Goal: Transaction & Acquisition: Purchase product/service

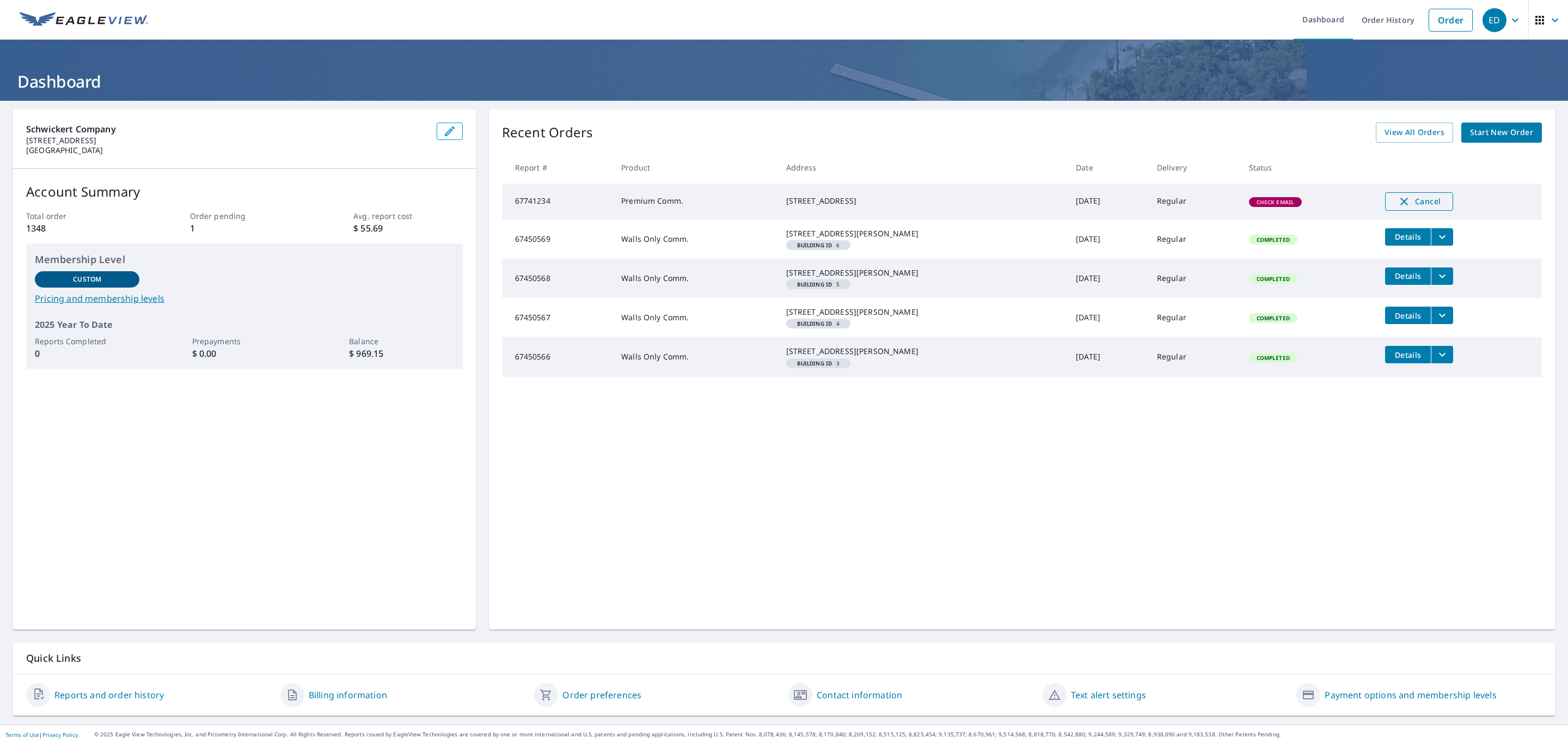
click at [1402, 204] on span "Cancel" at bounding box center [1420, 201] width 45 height 13
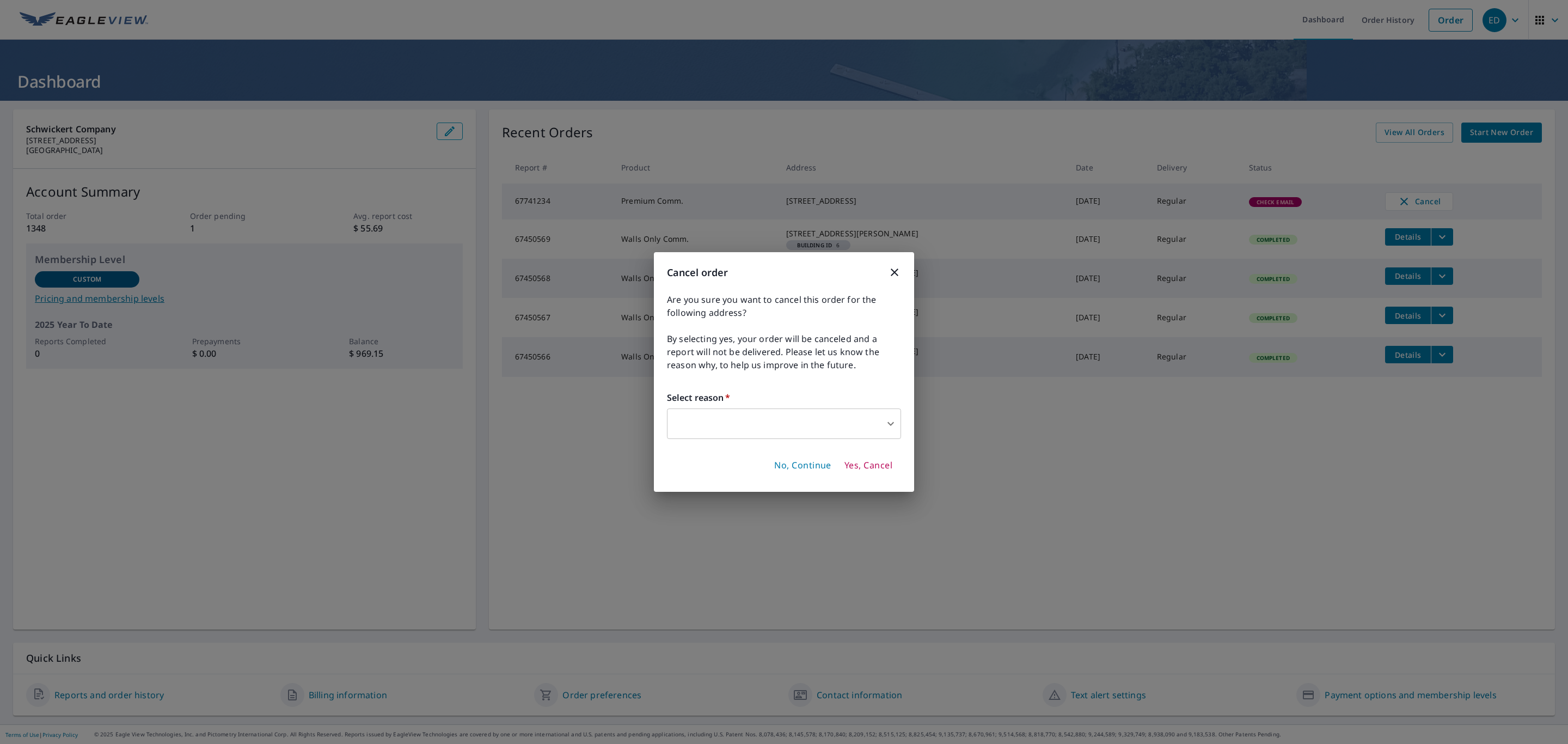
click at [736, 421] on body "ED ED Dashboard Order History Order ED Dashboard Schwickert Company [STREET_ADD…" at bounding box center [784, 372] width 1568 height 744
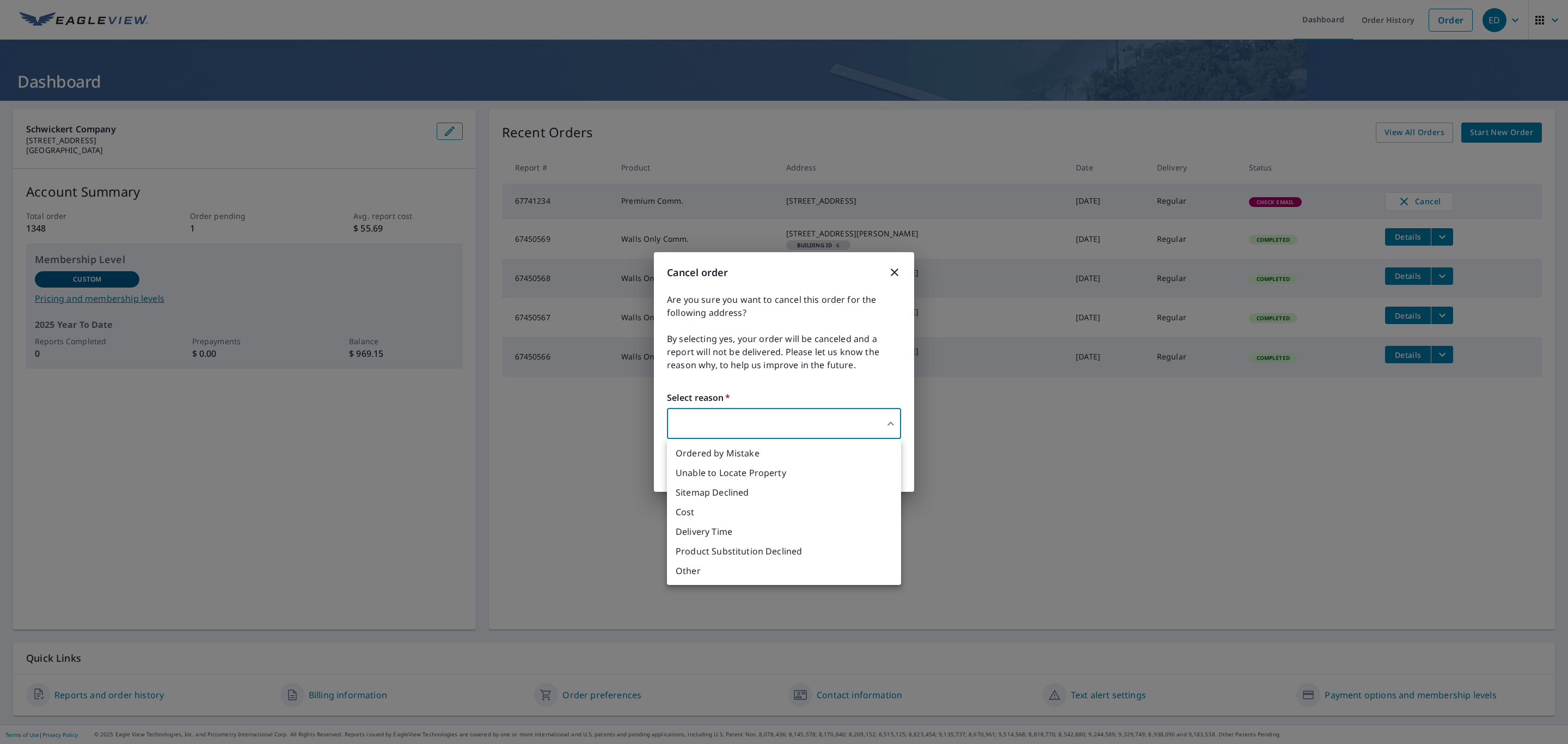
click at [770, 498] on li "Sitemap Declined" at bounding box center [784, 493] width 234 height 20
type input "32"
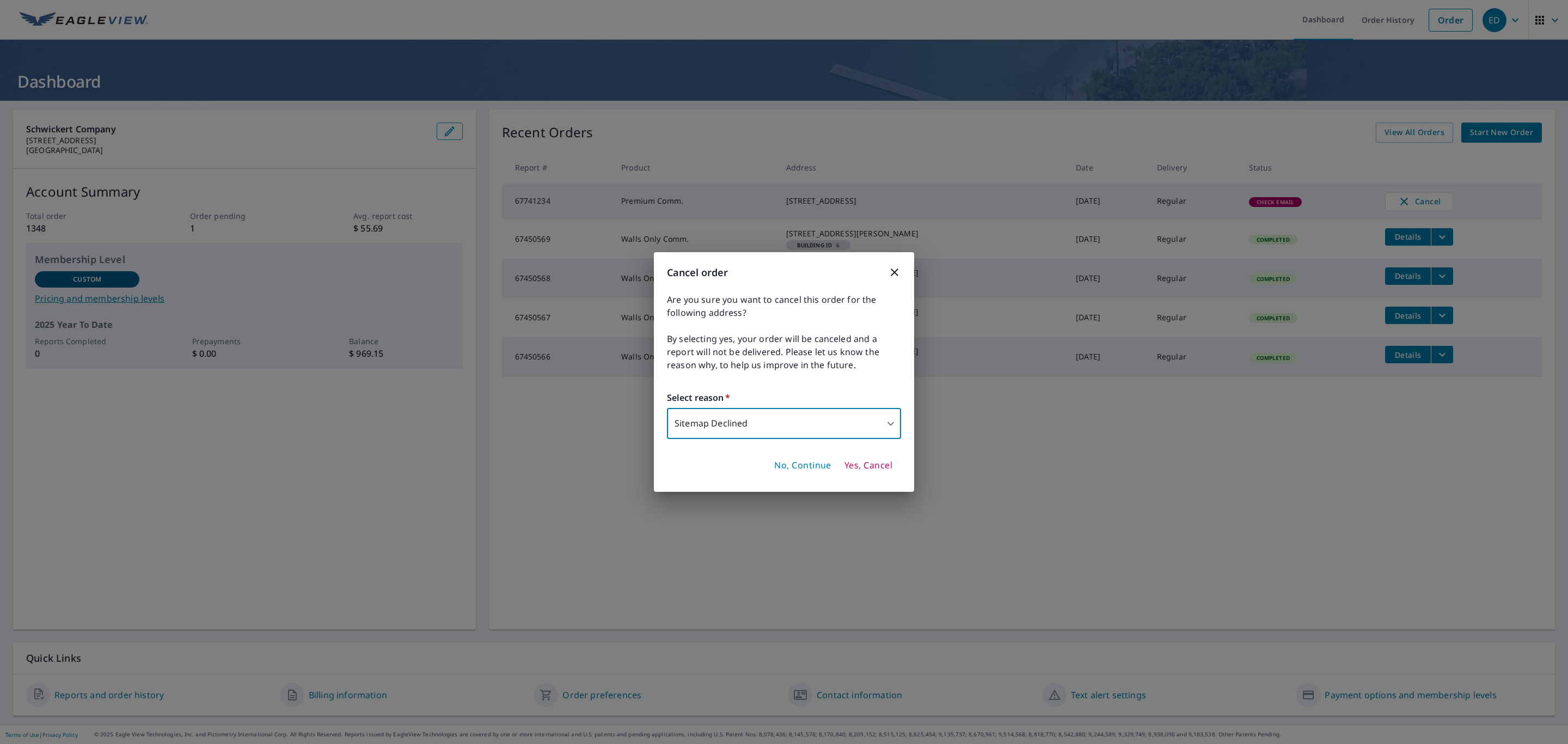
click at [865, 467] on span "Yes, Cancel" at bounding box center [868, 465] width 48 height 12
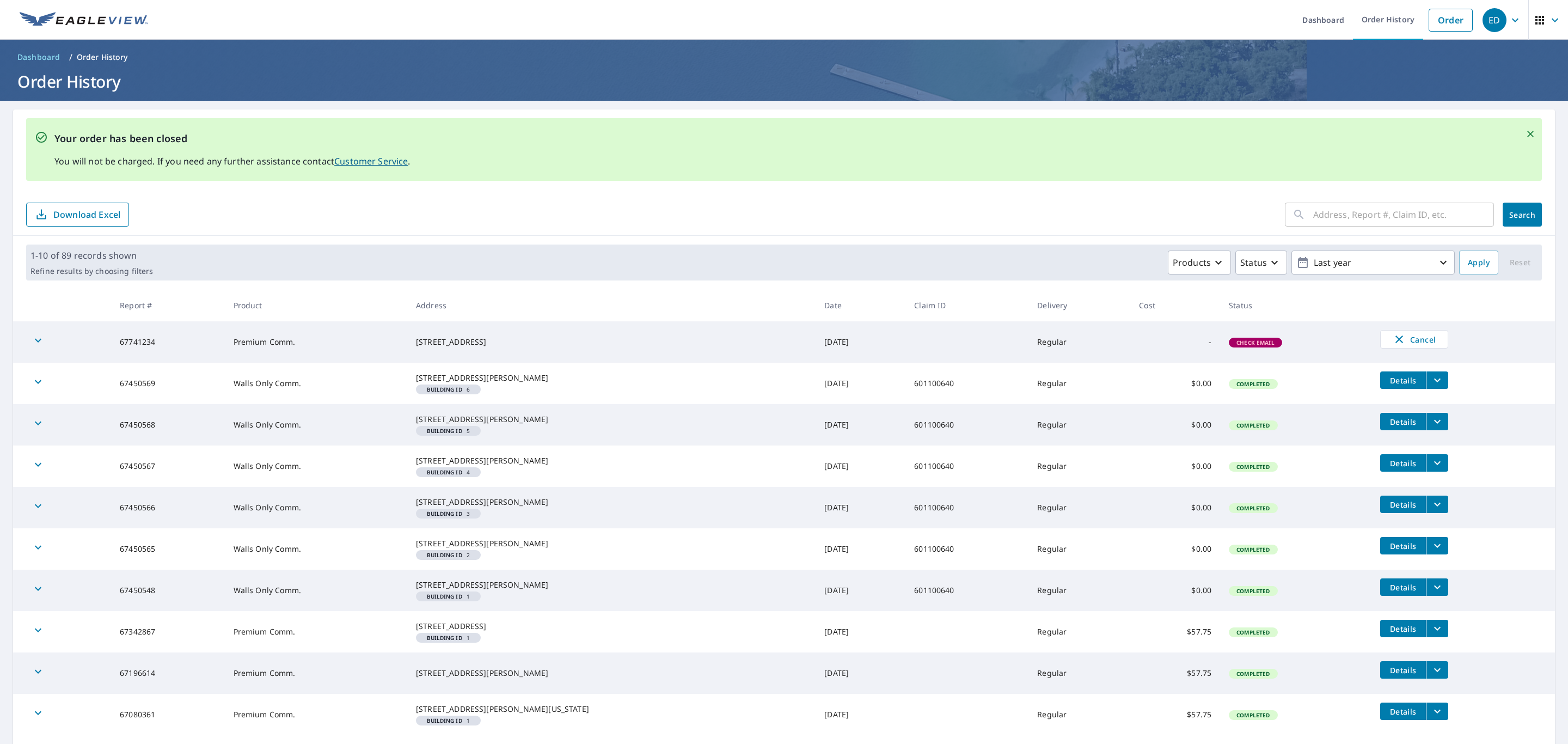
click at [36, 54] on span "Dashboard" at bounding box center [39, 57] width 43 height 11
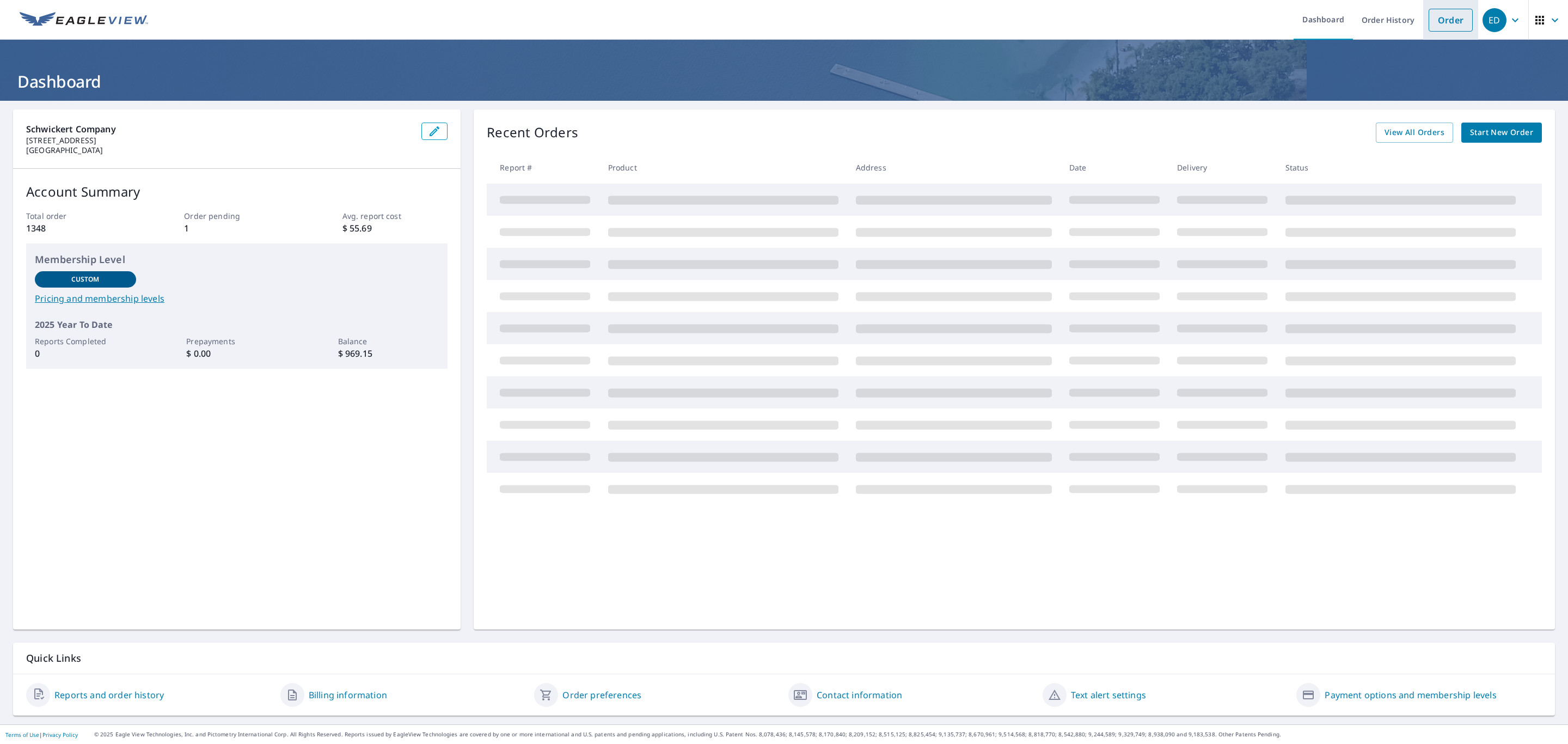
click at [1429, 18] on link "Order" at bounding box center [1451, 20] width 44 height 23
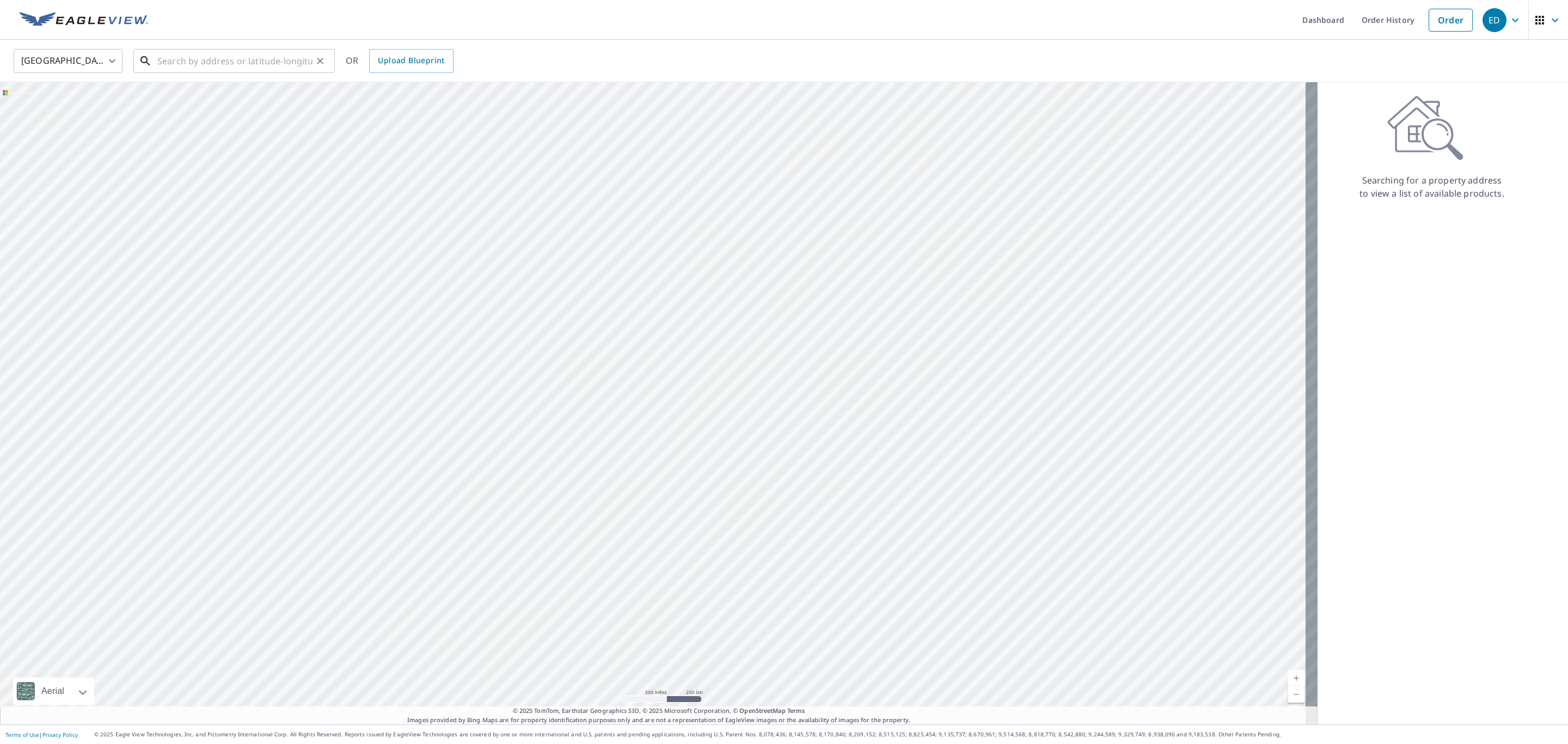
click at [162, 56] on input "text" at bounding box center [235, 61] width 155 height 30
type input "[STREET_ADDRESS][PERSON_NAME]"
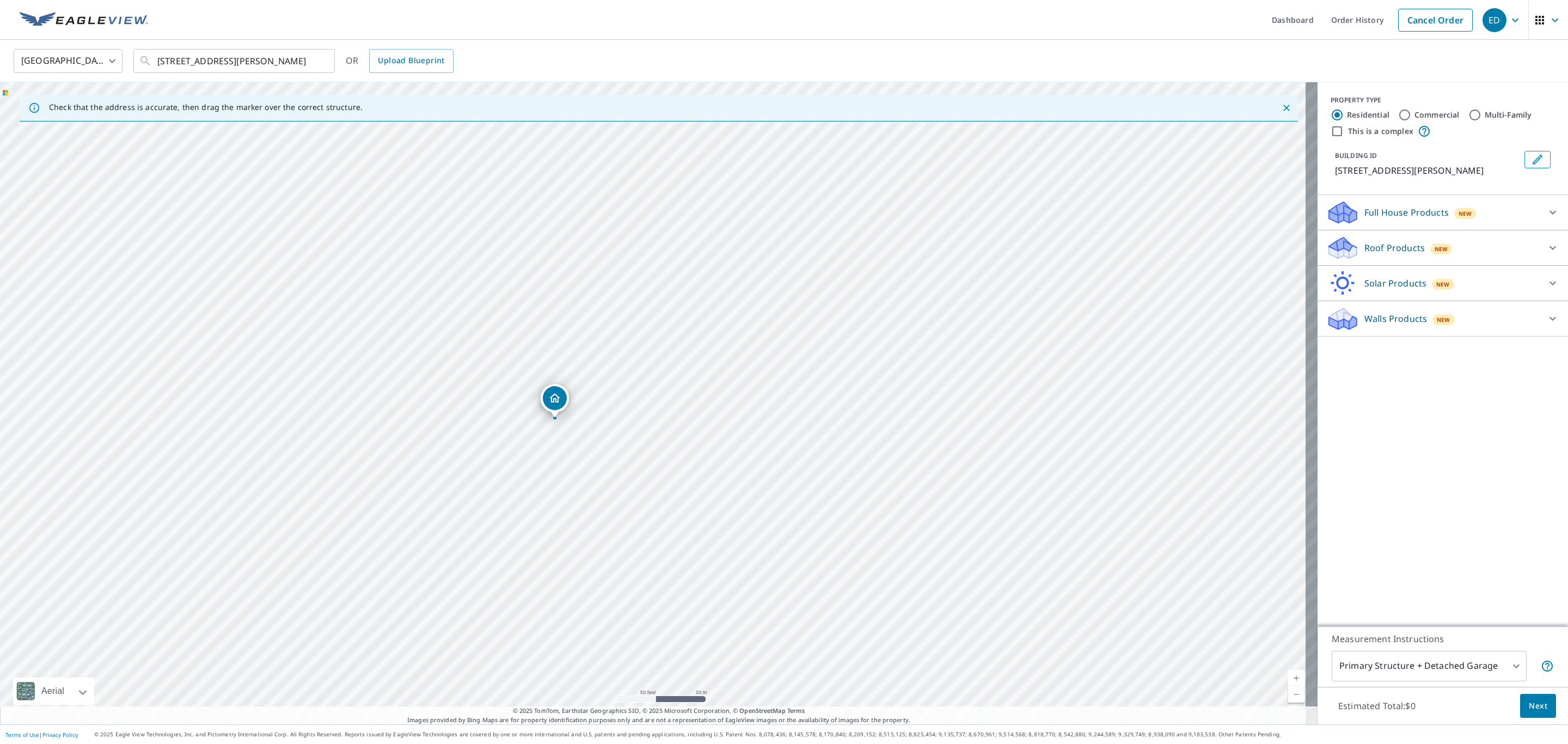
drag, startPoint x: 624, startPoint y: 321, endPoint x: 611, endPoint y: 345, distance: 27.3
click at [611, 345] on div "[STREET_ADDRESS][PERSON_NAME]" at bounding box center [658, 403] width 1318 height 642
drag, startPoint x: 720, startPoint y: 299, endPoint x: 537, endPoint y: 302, distance: 183.0
click at [537, 302] on div "[STREET_ADDRESS][PERSON_NAME]" at bounding box center [658, 403] width 1318 height 642
drag, startPoint x: 558, startPoint y: 541, endPoint x: 554, endPoint y: 316, distance: 225.0
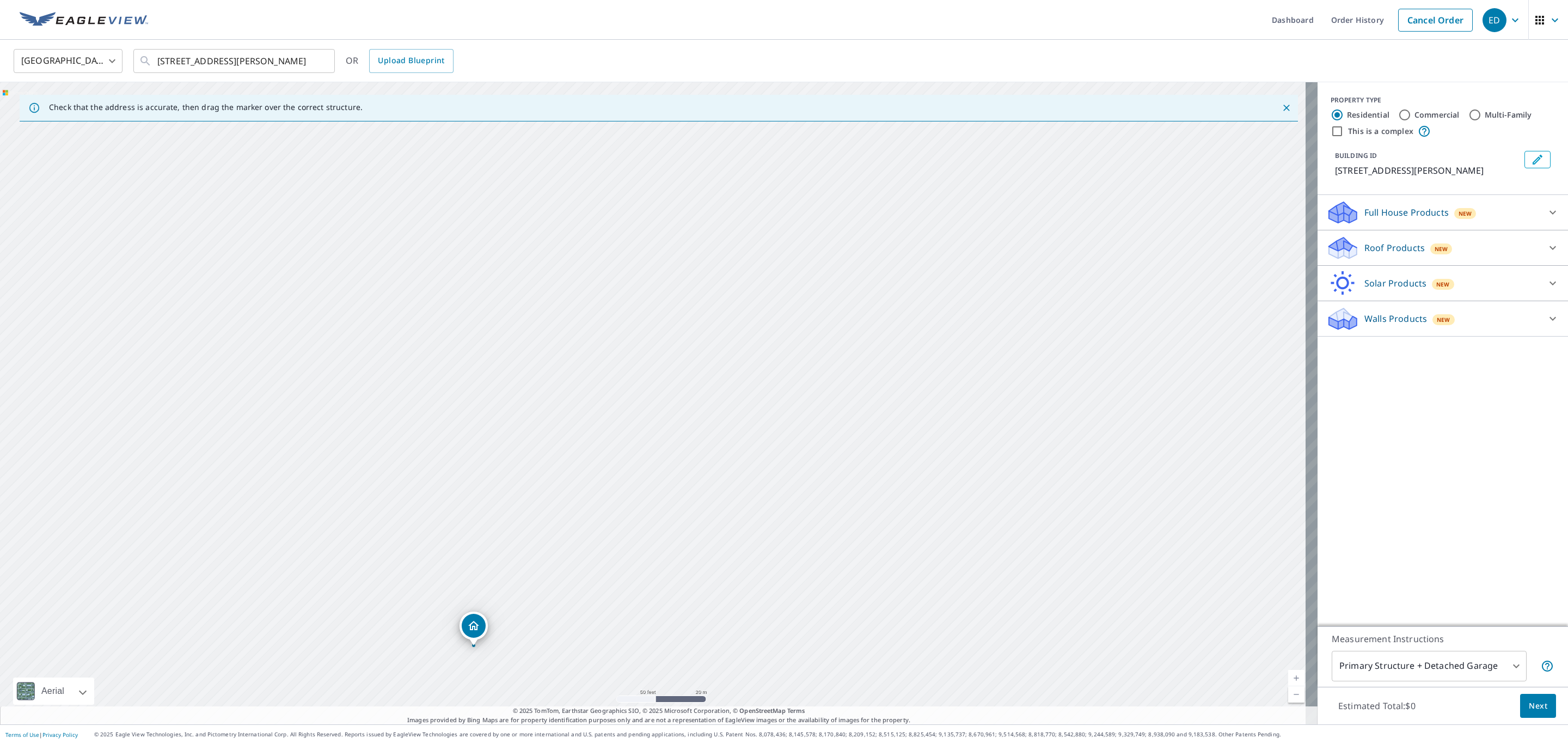
click at [554, 316] on div "[STREET_ADDRESS][PERSON_NAME]" at bounding box center [658, 403] width 1318 height 642
drag, startPoint x: 530, startPoint y: 565, endPoint x: 467, endPoint y: 459, distance: 123.3
click at [467, 459] on div "[STREET_ADDRESS][PERSON_NAME]" at bounding box center [658, 403] width 1318 height 642
drag, startPoint x: 407, startPoint y: 513, endPoint x: 477, endPoint y: 322, distance: 203.4
drag, startPoint x: 799, startPoint y: 374, endPoint x: 642, endPoint y: 411, distance: 161.3
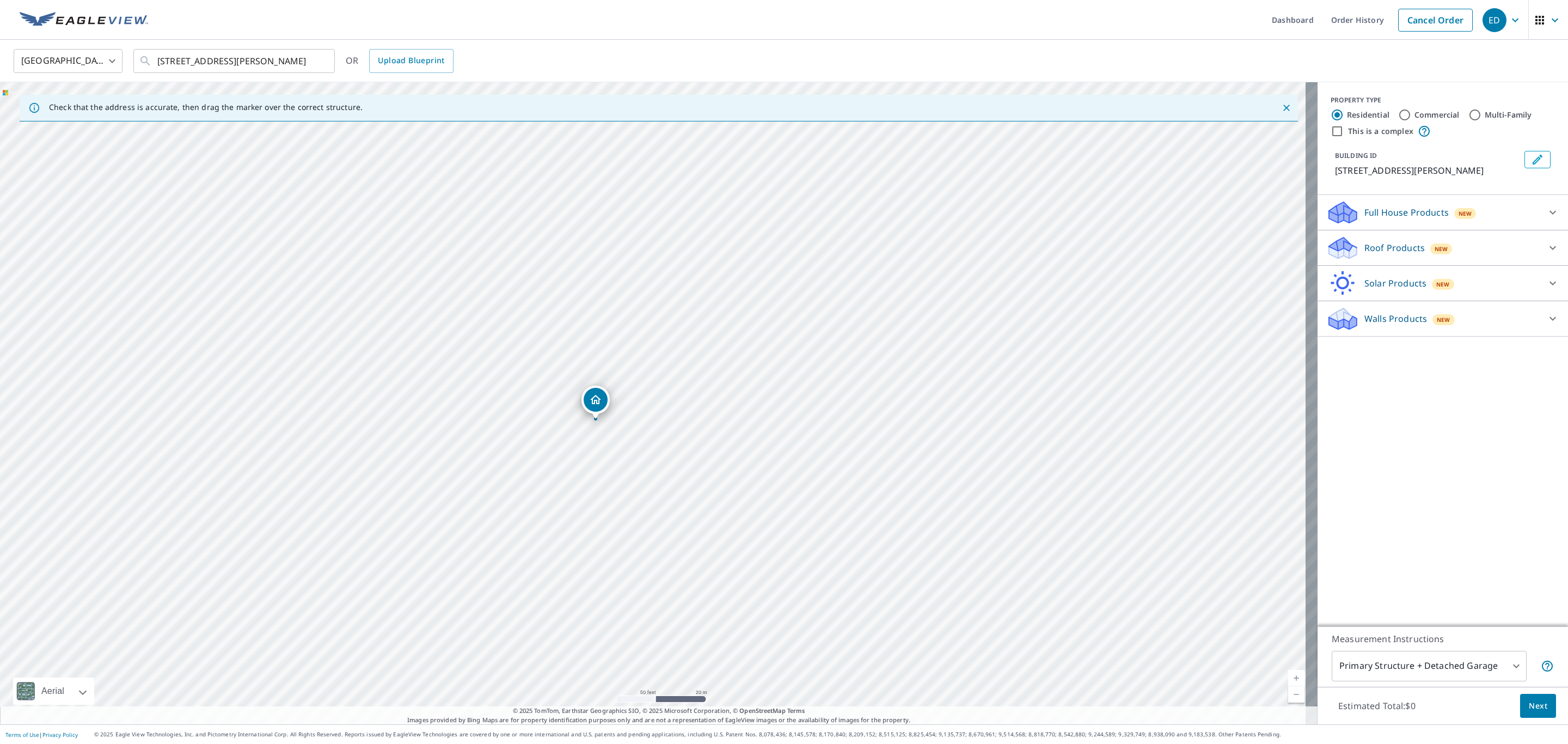
click at [642, 411] on div "[STREET_ADDRESS][PERSON_NAME]" at bounding box center [658, 403] width 1318 height 642
drag, startPoint x: 652, startPoint y: 419, endPoint x: 437, endPoint y: 531, distance: 242.4
click at [437, 531] on div "[STREET_ADDRESS][PERSON_NAME]" at bounding box center [658, 403] width 1318 height 642
click at [1415, 114] on label "Commercial" at bounding box center [1438, 115] width 45 height 11
click at [1410, 114] on input "Commercial" at bounding box center [1405, 114] width 13 height 13
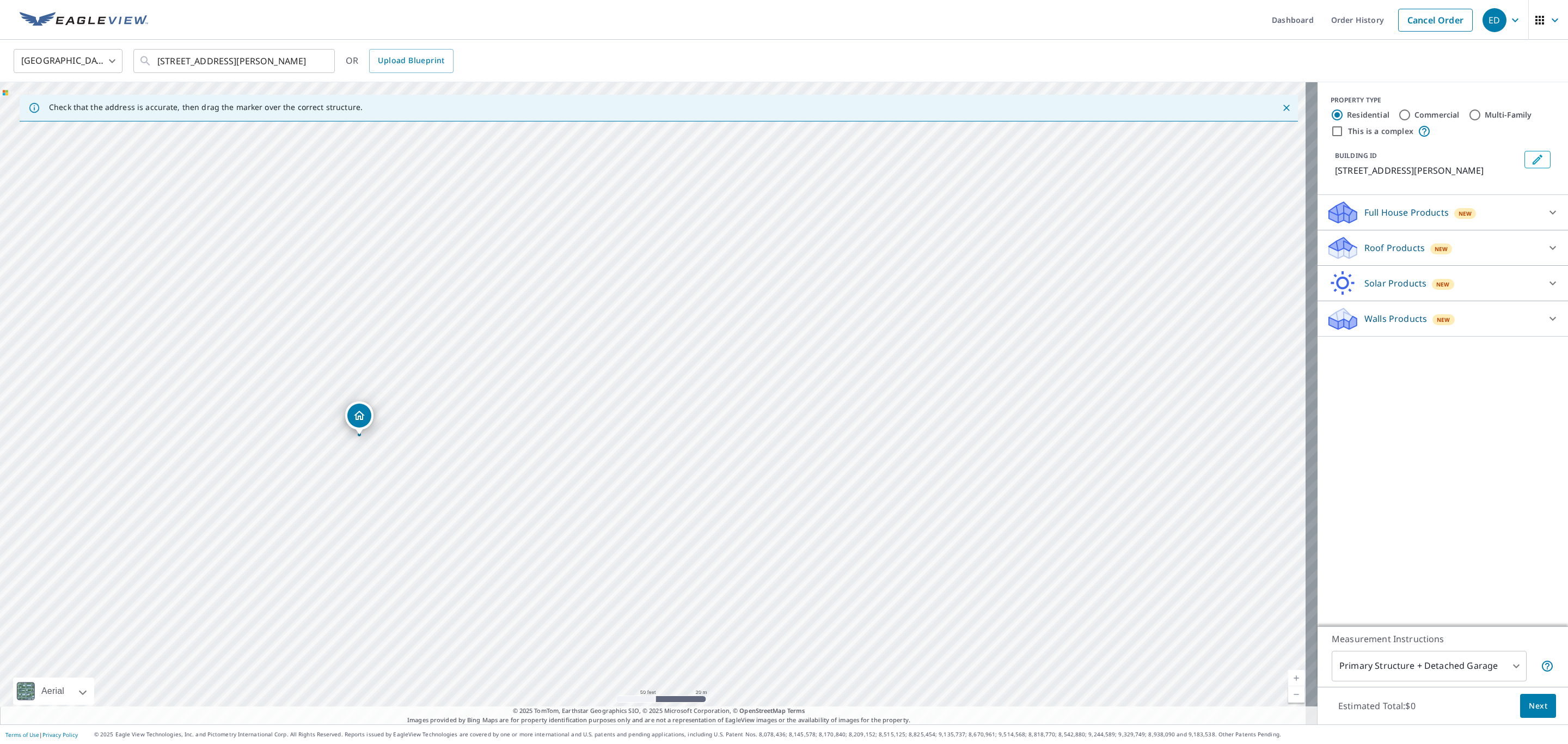
radio input "true"
type input "4"
click at [1378, 208] on p "Roof Products" at bounding box center [1395, 212] width 61 height 13
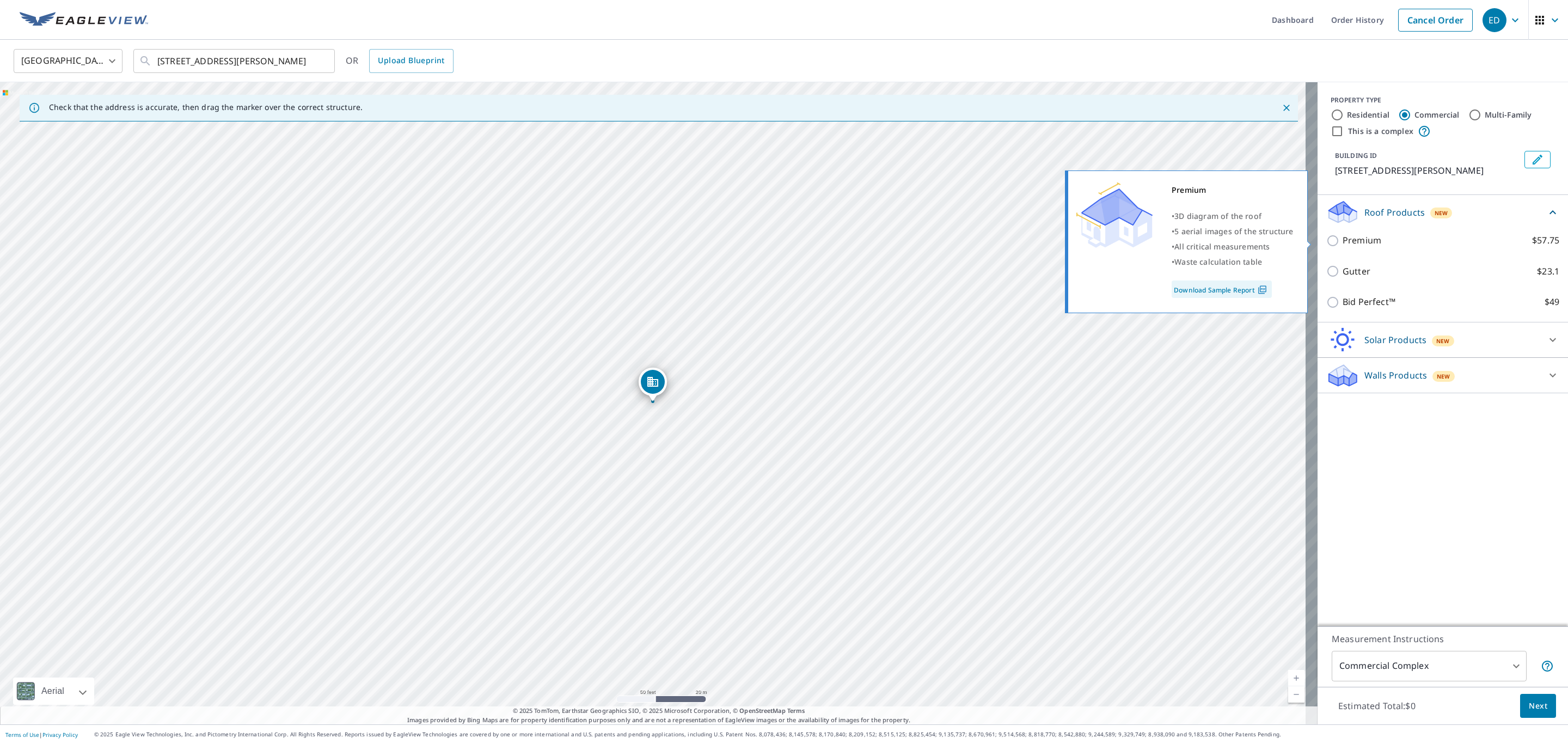
click at [1368, 242] on label "Premium $57.75" at bounding box center [1451, 241] width 216 height 14
click at [1343, 242] on input "Premium $57.75" at bounding box center [1335, 240] width 17 height 13
checkbox input "true"
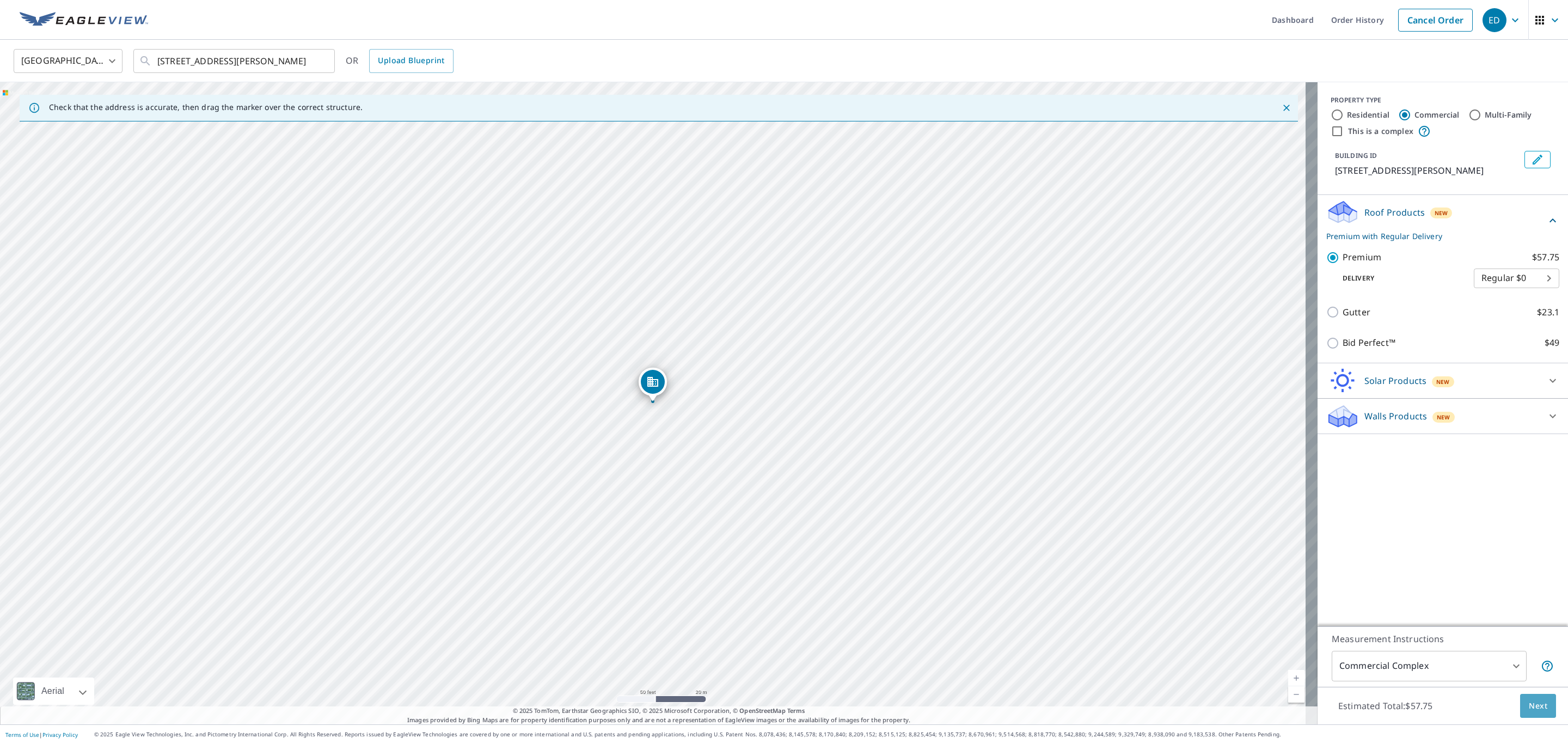
click at [1523, 698] on button "Next" at bounding box center [1538, 706] width 36 height 24
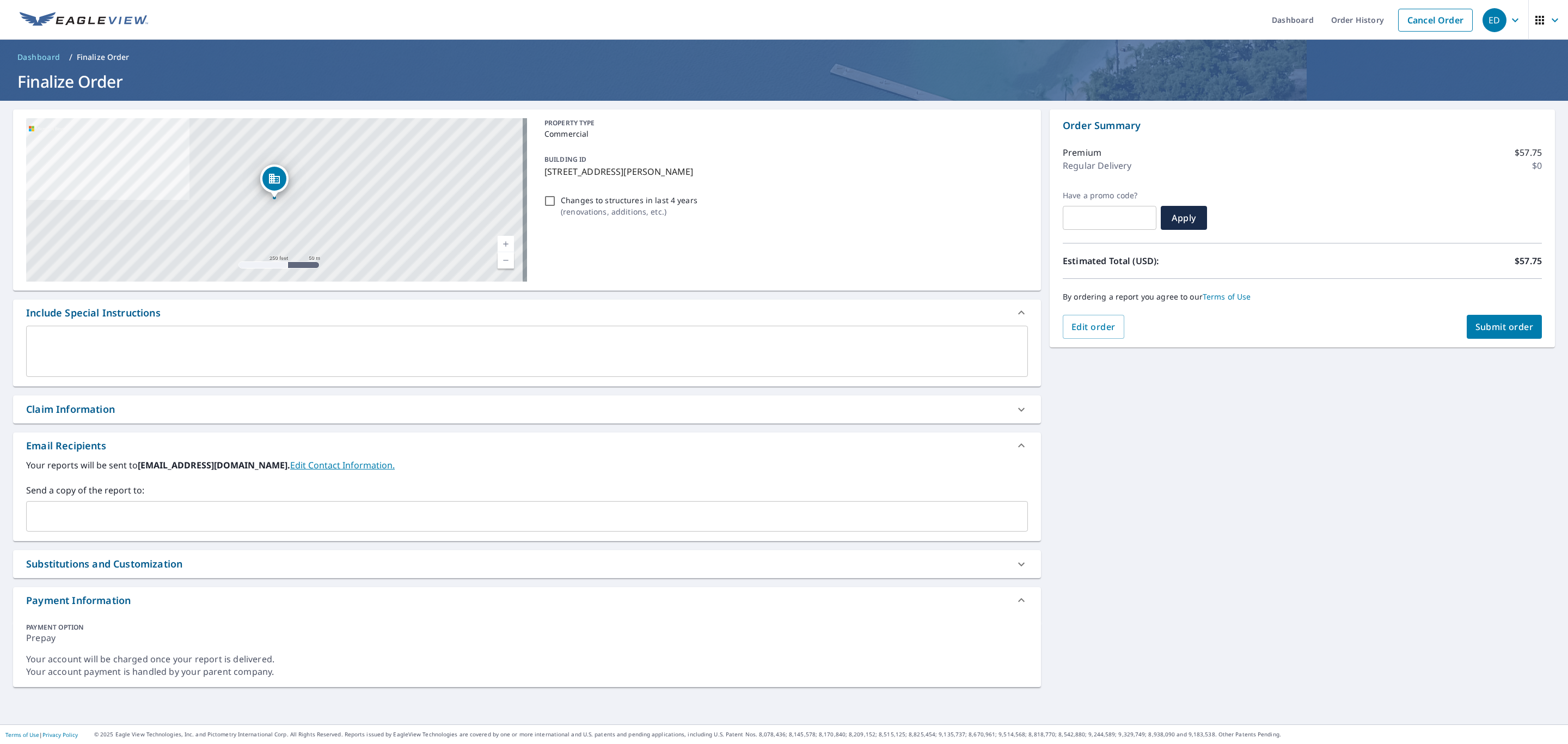
click at [59, 510] on input "text" at bounding box center [519, 516] width 976 height 20
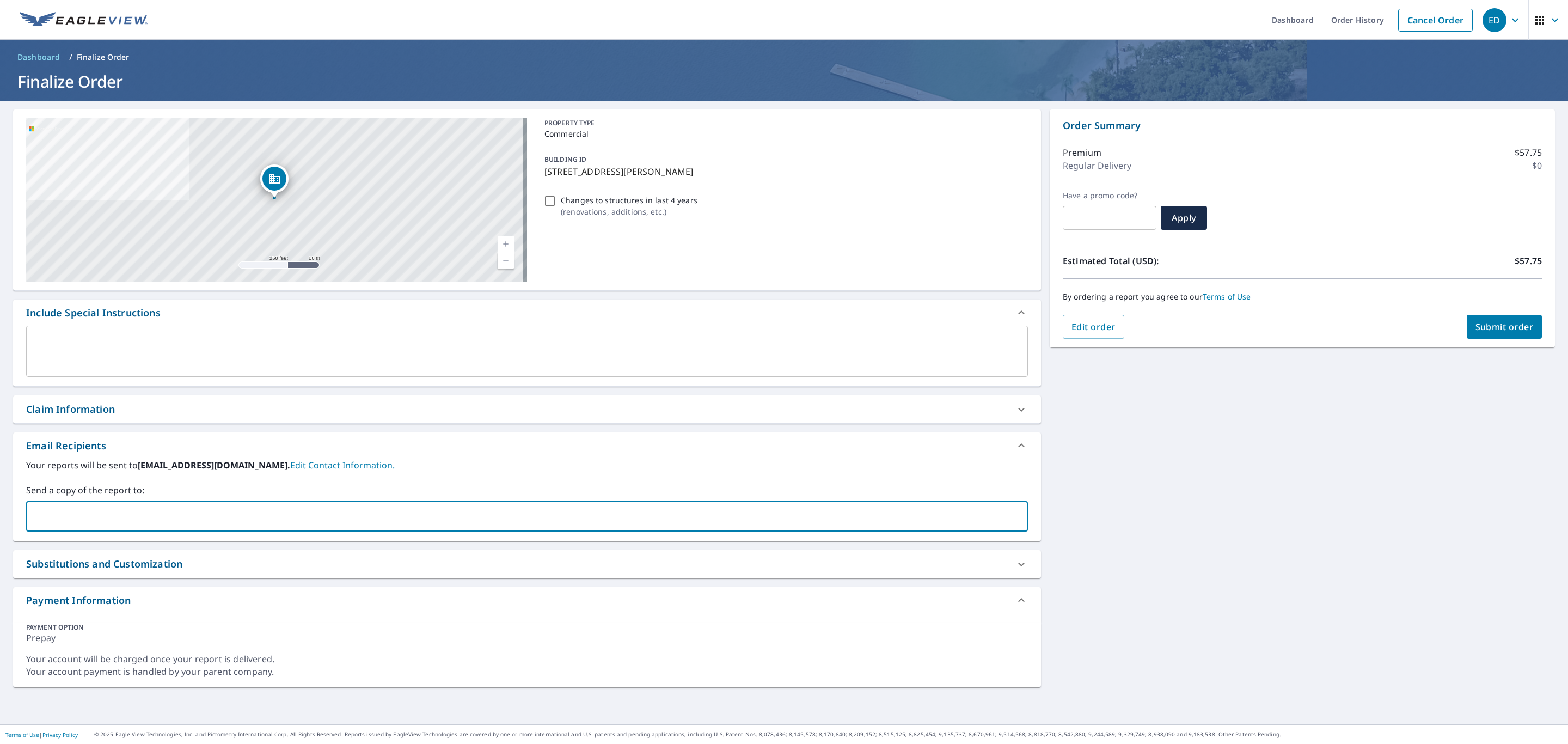
type input "[EMAIL_ADDRESS][DOMAIN_NAME]"
click at [79, 415] on div "Claim Information" at bounding box center [70, 409] width 89 height 14
checkbox input "true"
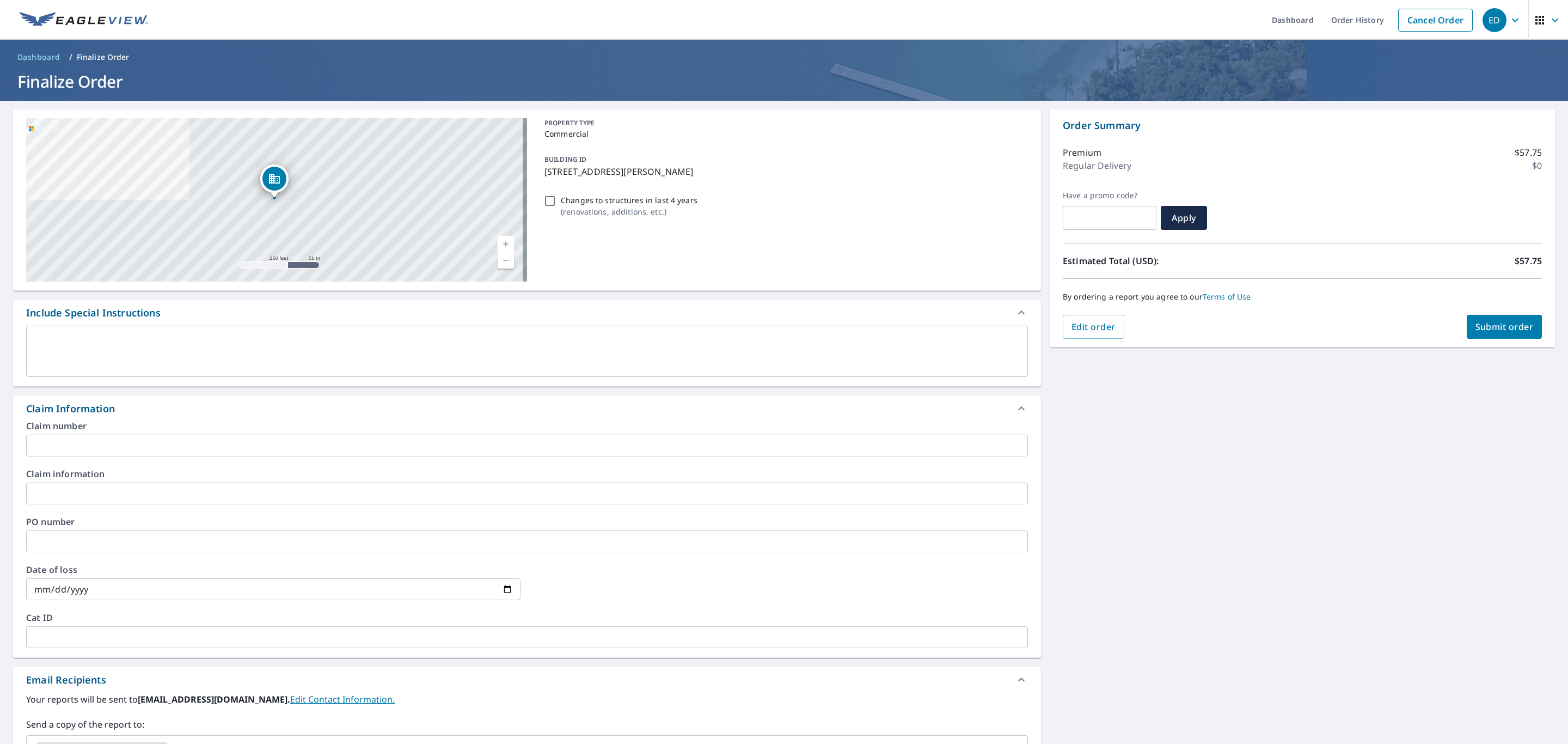
click at [73, 495] on input "text" at bounding box center [527, 493] width 1002 height 22
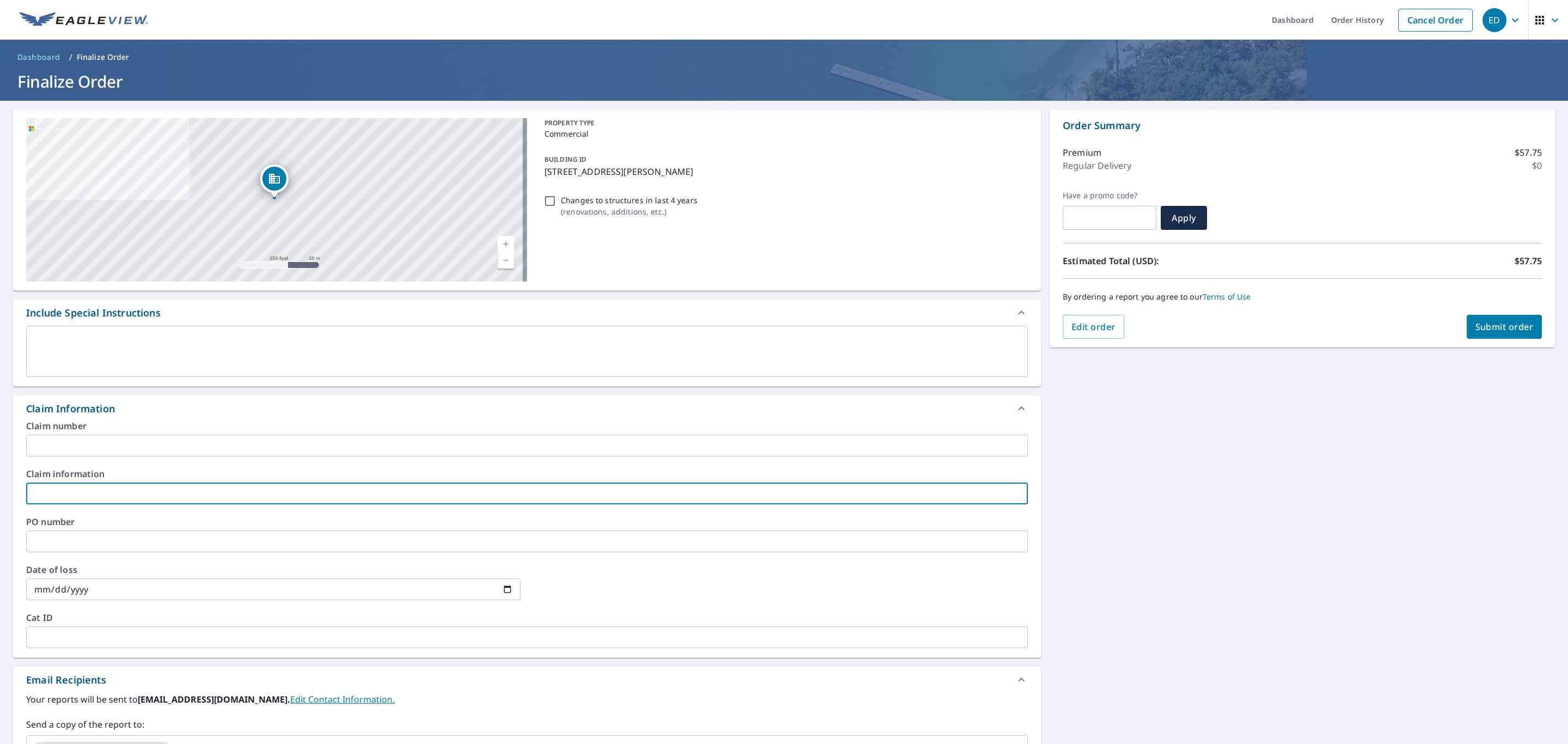
type input "6001100-680"
checkbox input "true"
click at [81, 489] on input "6001100-680" at bounding box center [527, 493] width 1002 height 22
type input "6001100-60"
checkbox input "true"
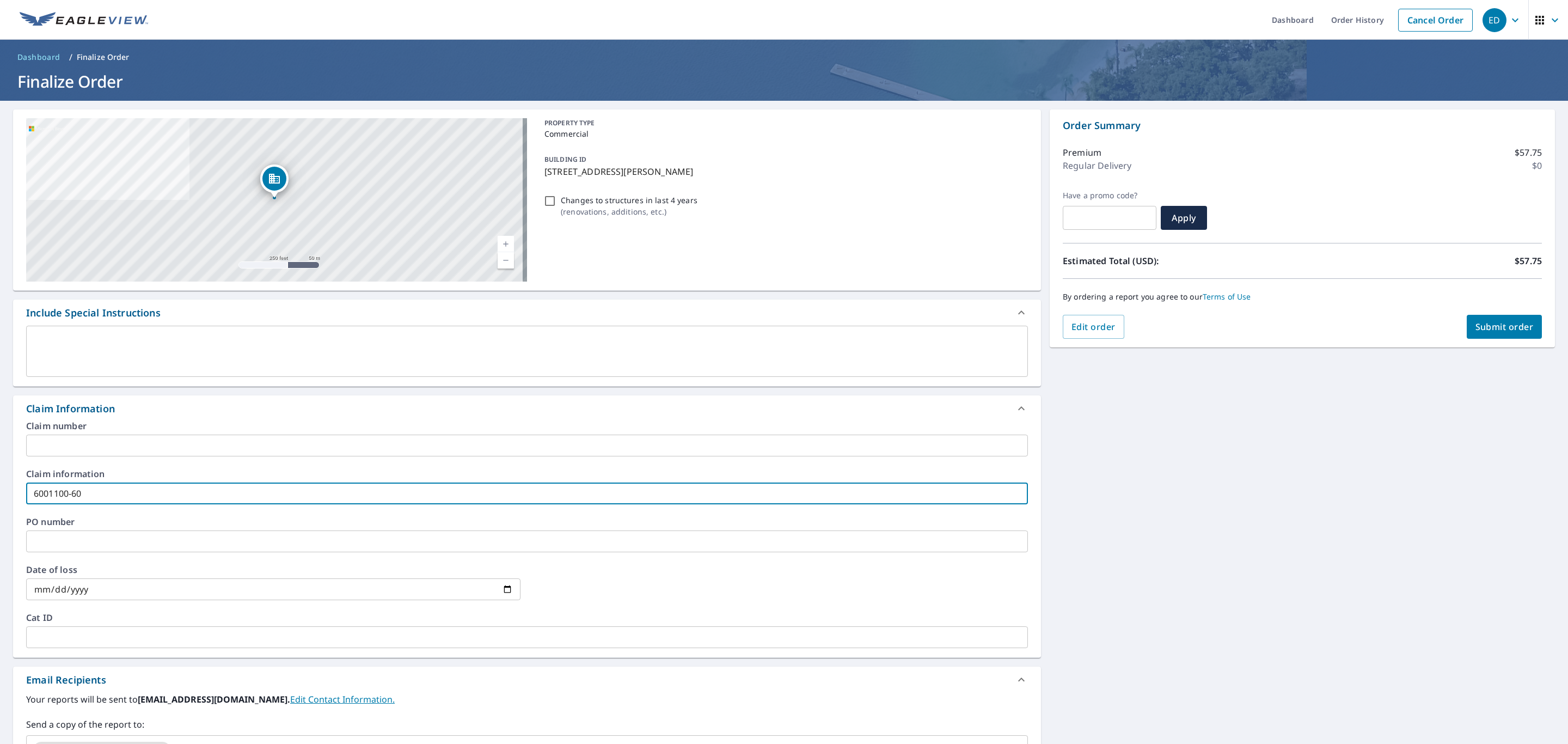
type input "6001100-620"
checkbox input "true"
type input "6001100-620"
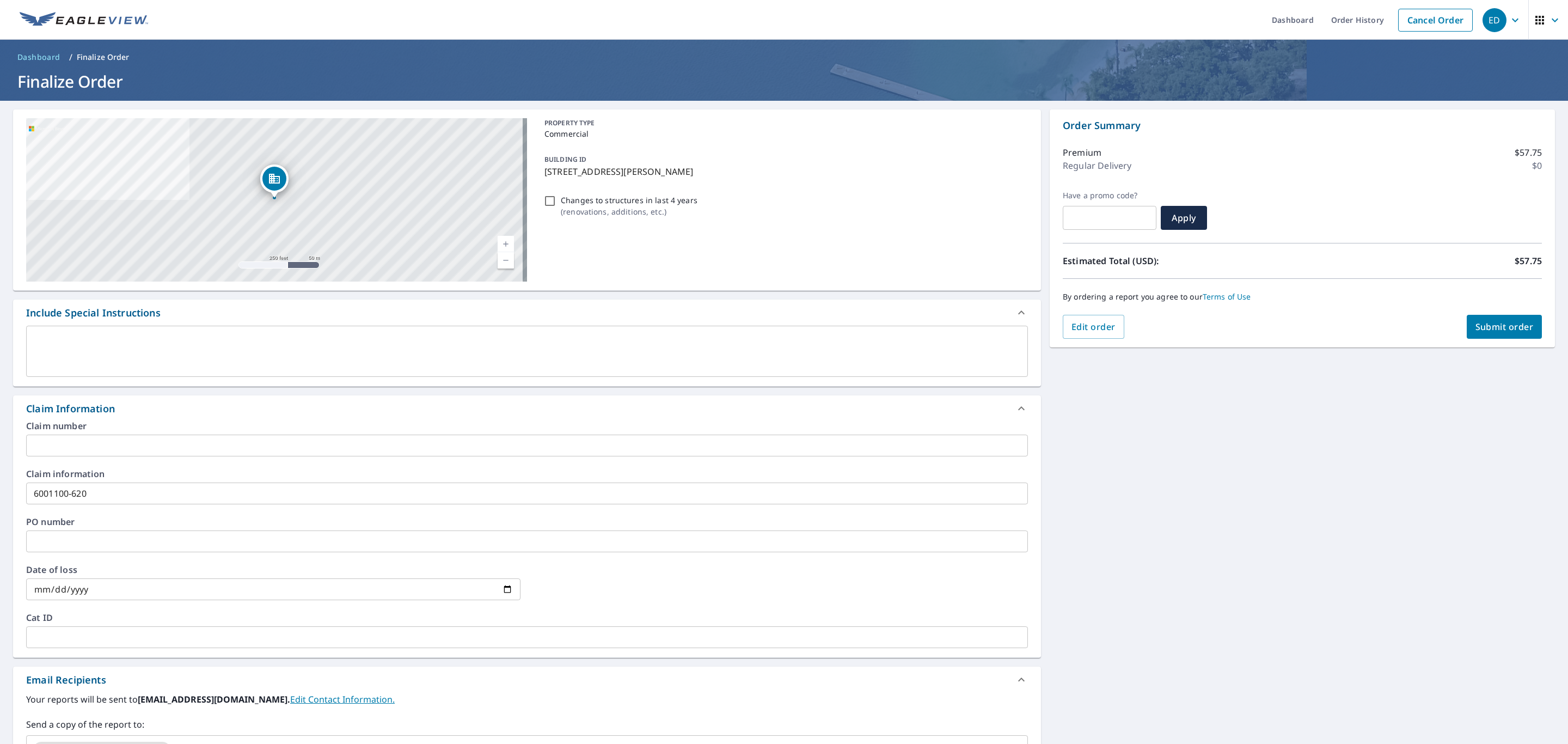
drag, startPoint x: 1333, startPoint y: 450, endPoint x: 1461, endPoint y: 370, distance: 150.9
click at [1339, 438] on div "[STREET_ADDRESS][PERSON_NAME] Aerial Road A standard road map Aerial A detailed…" at bounding box center [784, 515] width 1568 height 830
click at [1482, 329] on span "Submit order" at bounding box center [1504, 327] width 58 height 12
checkbox input "true"
